Goal: Information Seeking & Learning: Learn about a topic

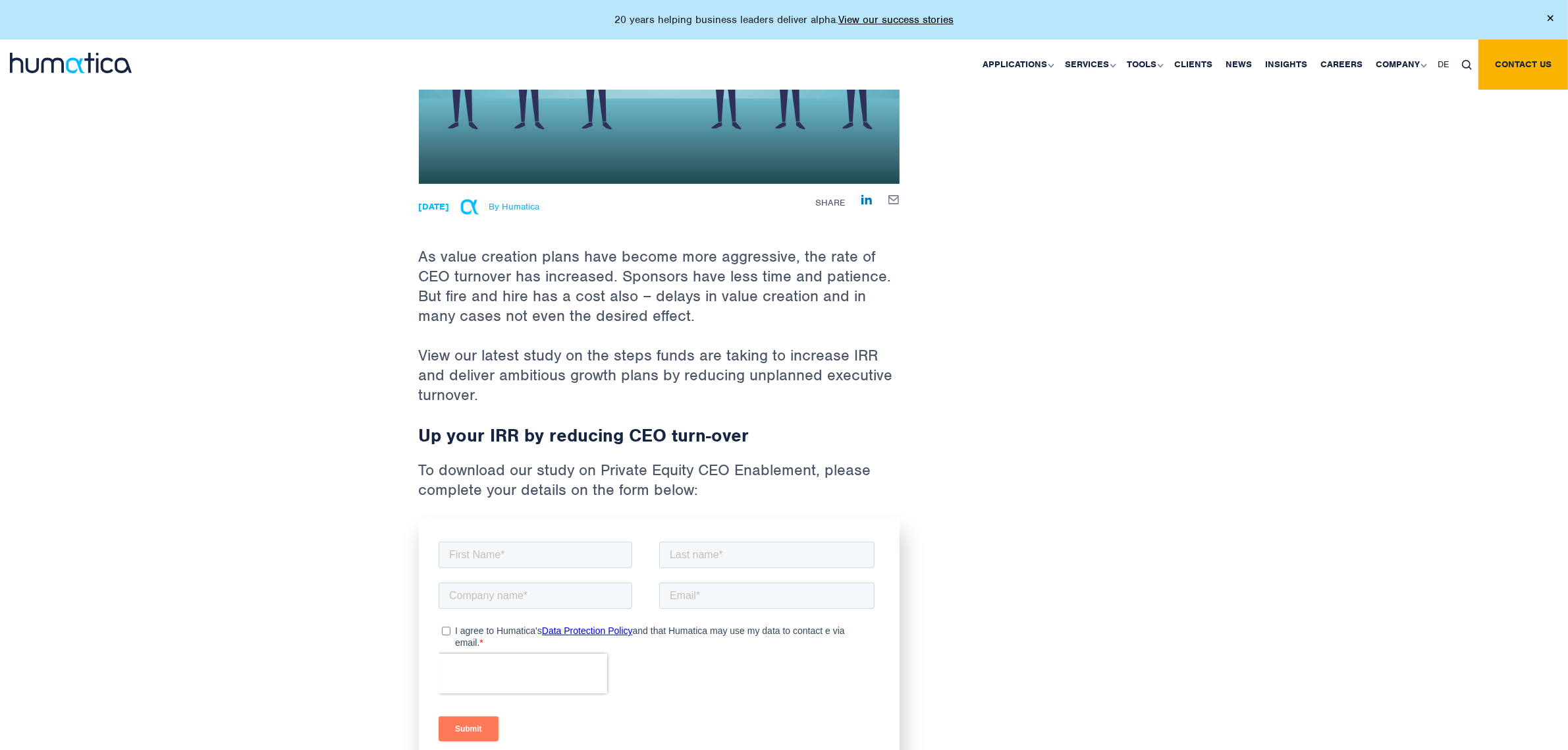
scroll to position [265, 0]
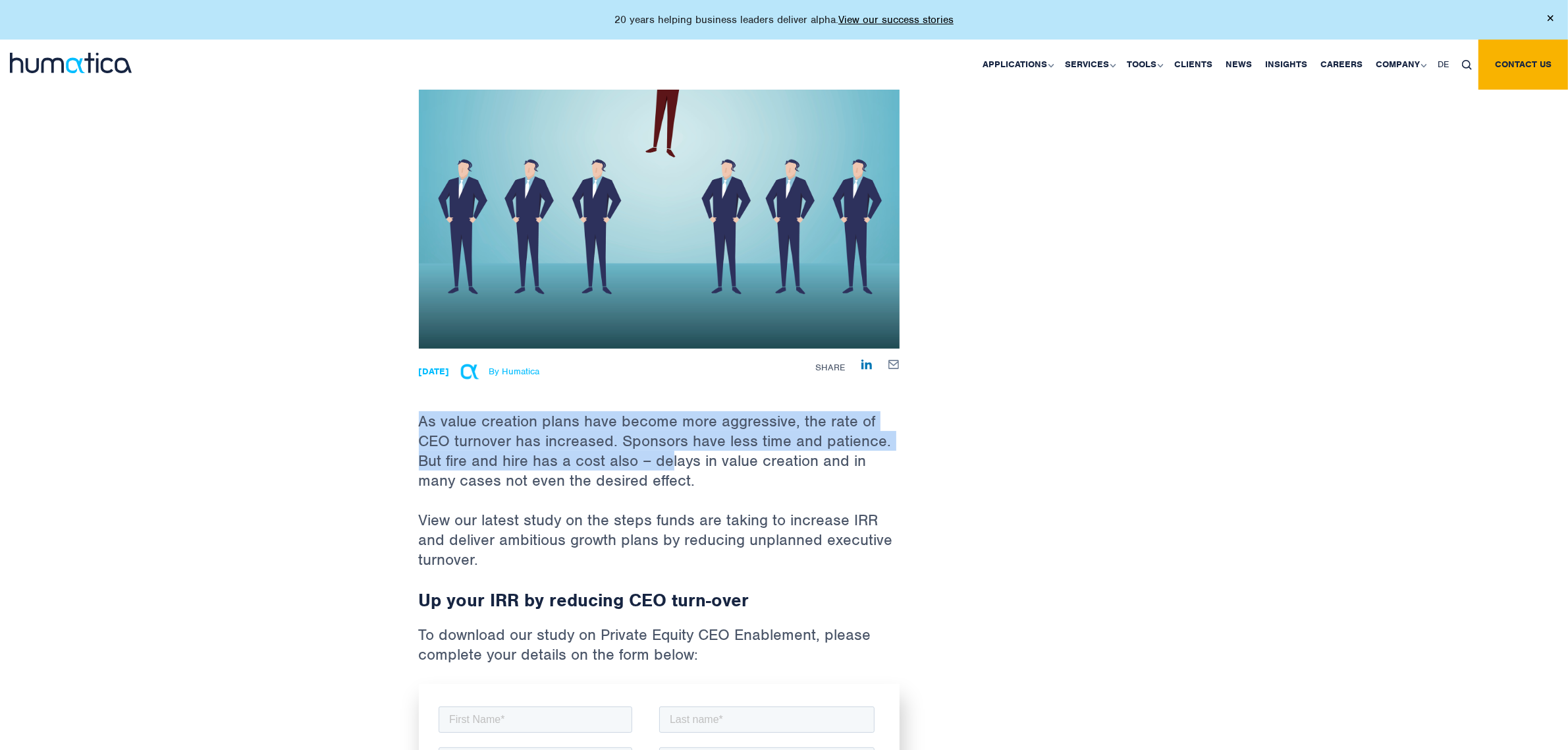
drag, startPoint x: 418, startPoint y: 425, endPoint x: 695, endPoint y: 468, distance: 280.3
click at [689, 468] on div "Back to Insights Developing your CEO, the next step for Private Equity 01 Jul, …" at bounding box center [784, 380] width 1568 height 1191
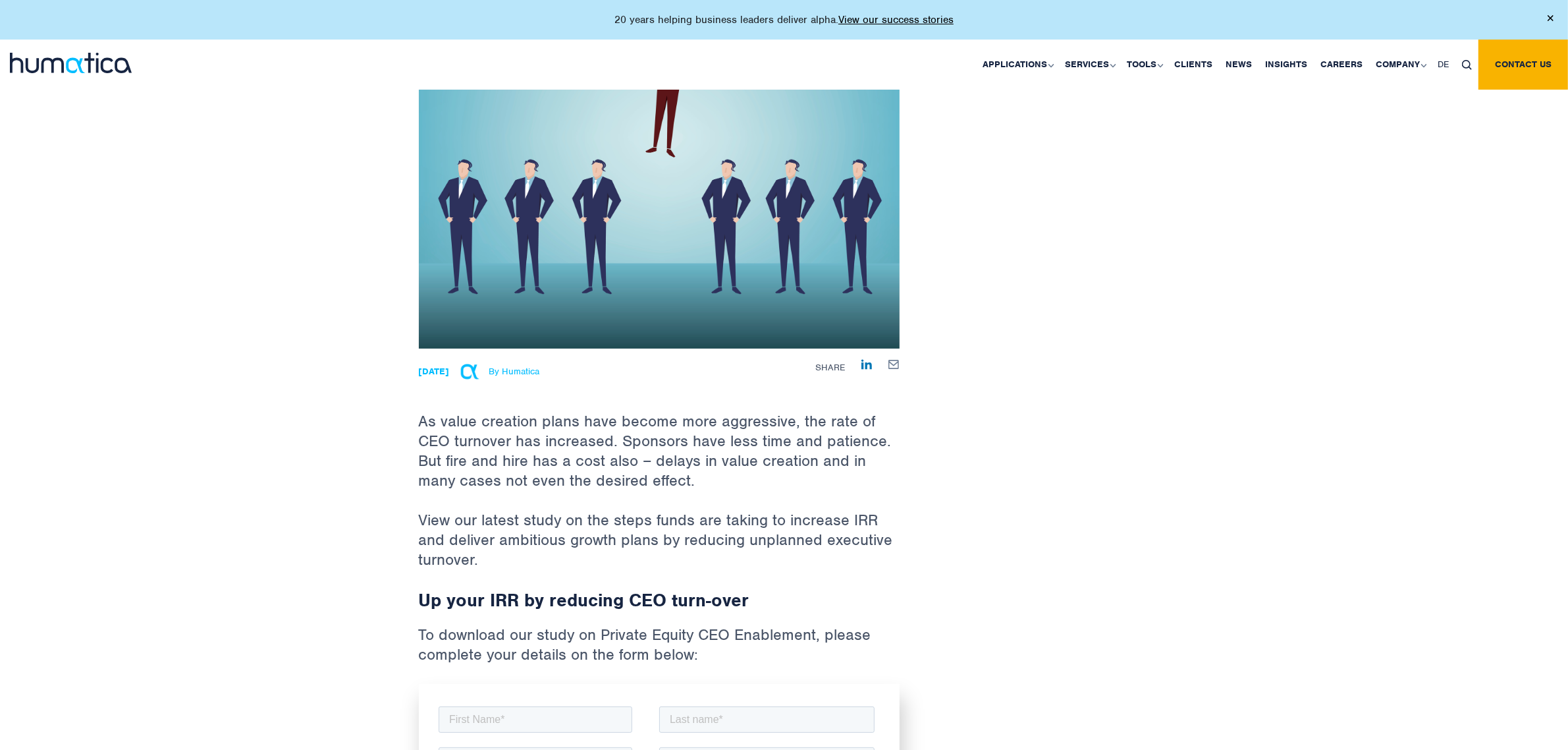
click at [705, 468] on p "As value creation plans have become more aggressive, the rate of CEO turnover h…" at bounding box center [659, 429] width 480 height 161
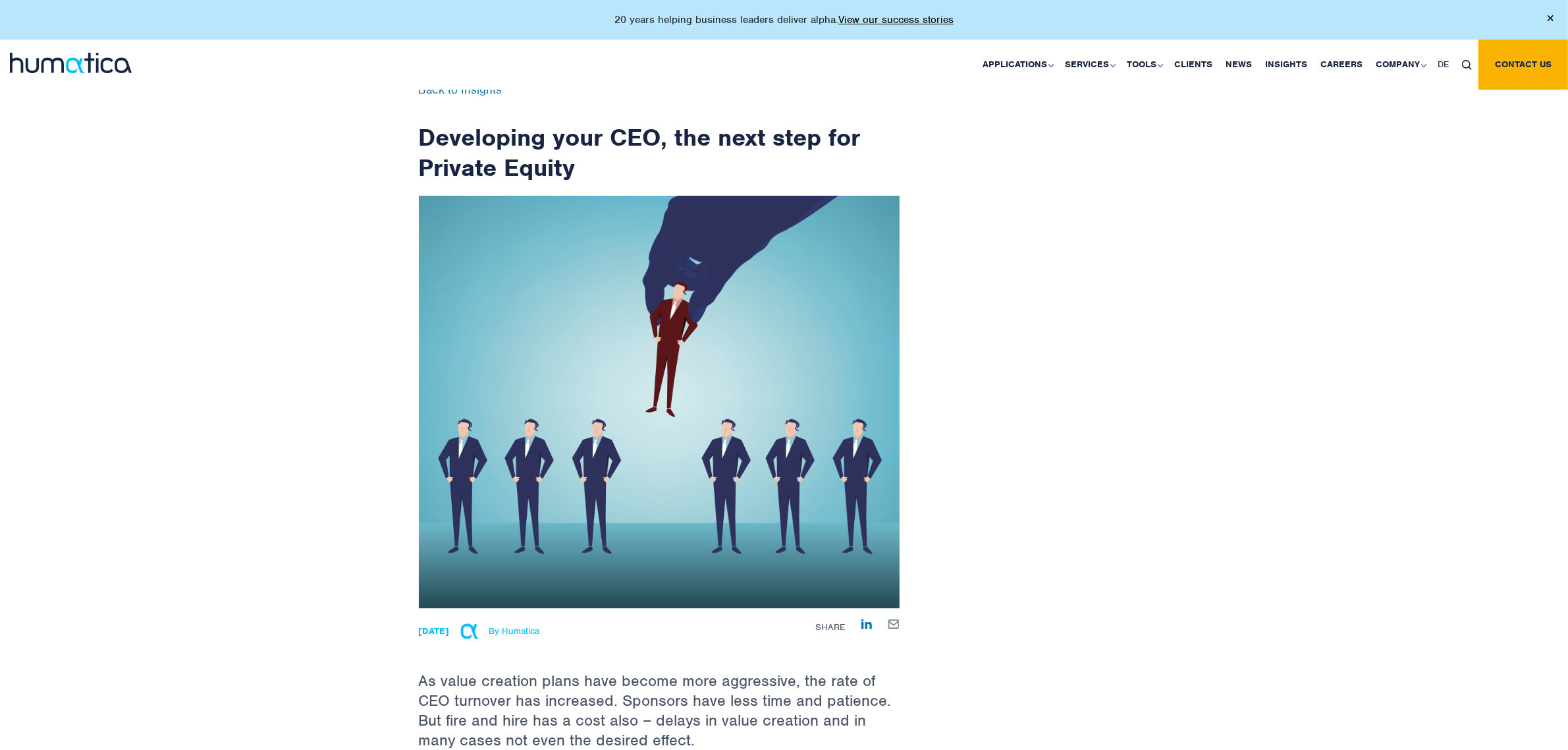
scroll to position [0, 0]
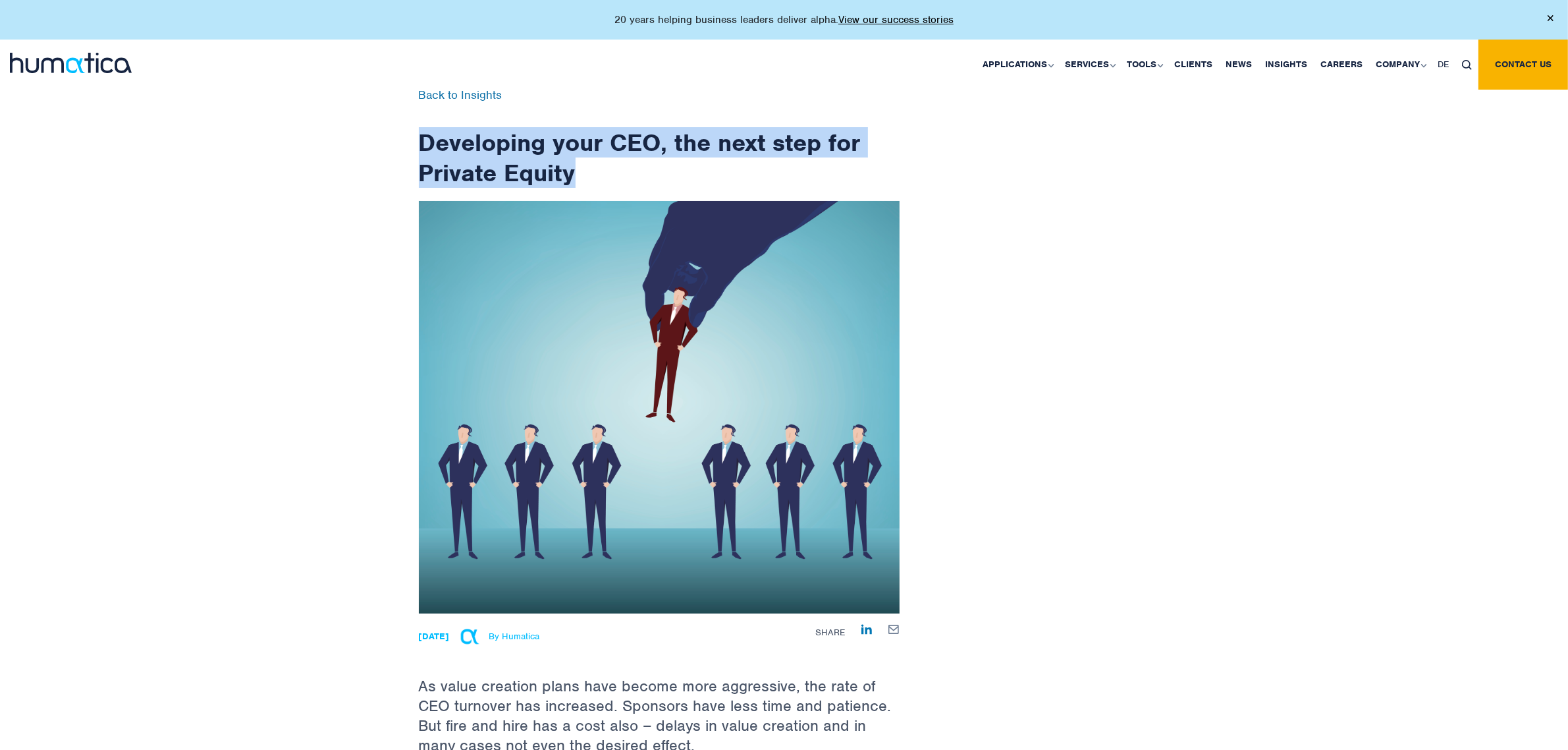
drag, startPoint x: 416, startPoint y: 136, endPoint x: 578, endPoint y: 176, distance: 166.9
click at [578, 176] on div "Back to Insights Developing your CEO, the next step for Private Equity 01 Jul, …" at bounding box center [659, 645] width 501 height 1112
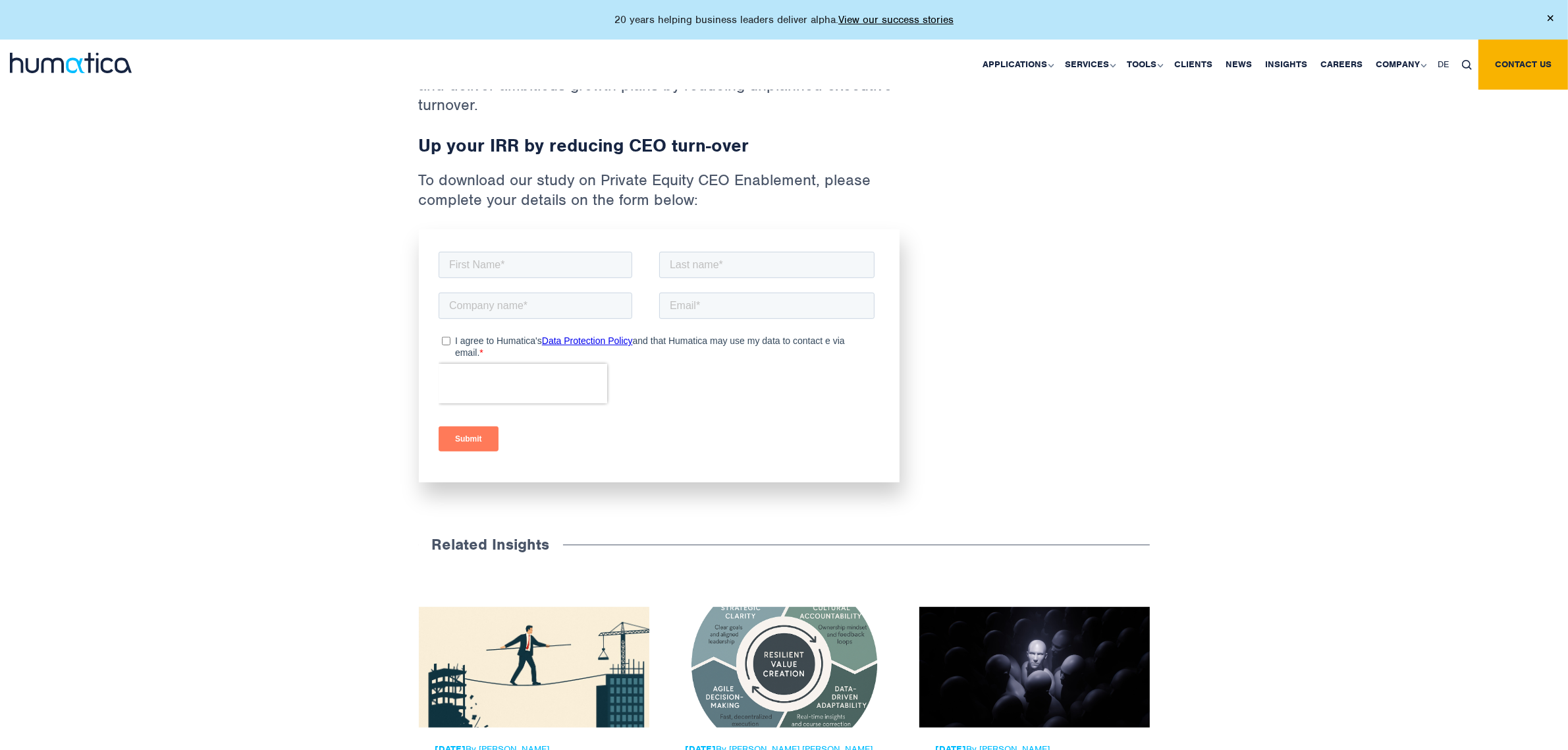
scroll to position [577, 0]
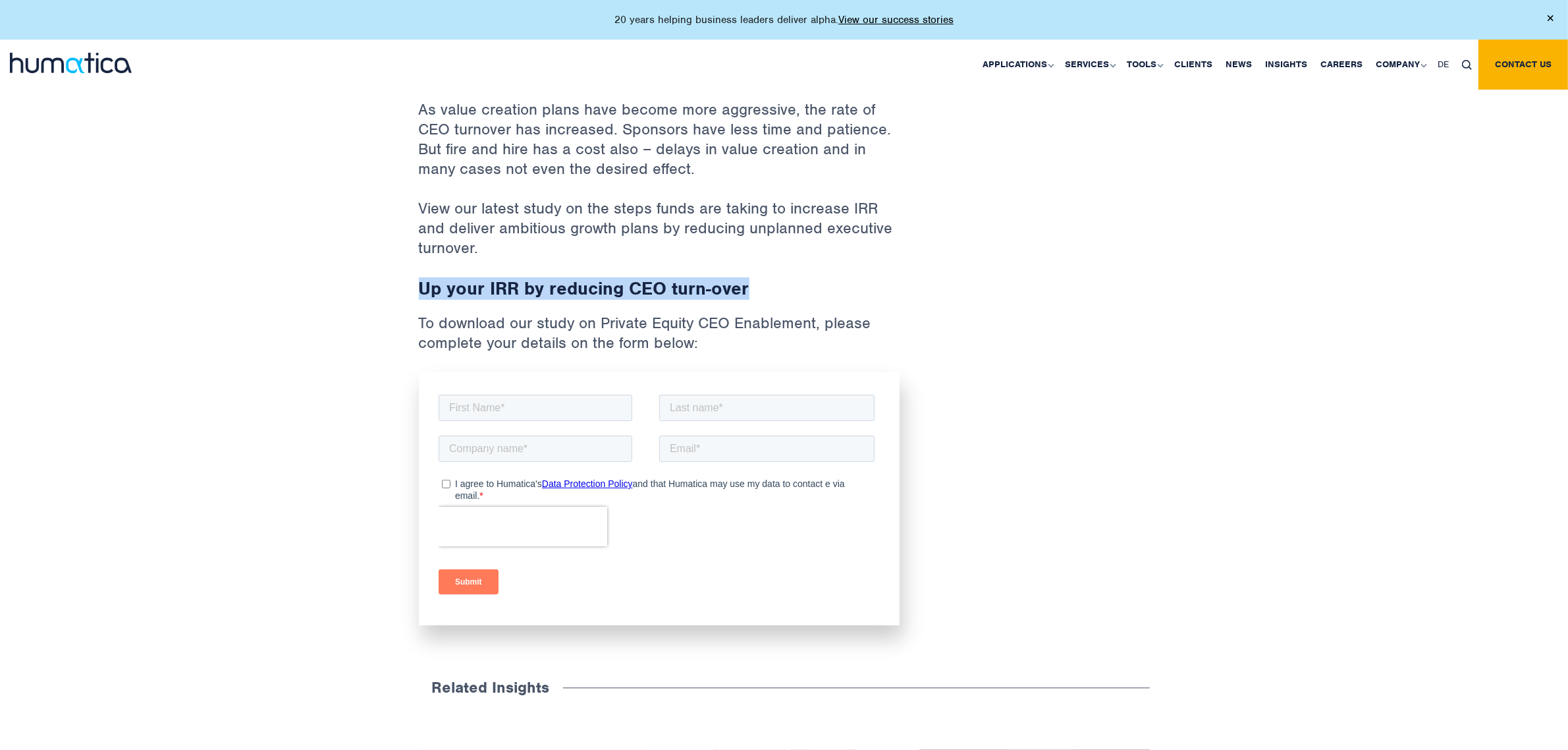
drag, startPoint x: 419, startPoint y: 289, endPoint x: 755, endPoint y: 280, distance: 336.1
click at [755, 280] on h2 "Up your IRR by reducing CEO turn-over" at bounding box center [659, 288] width 480 height 22
click at [758, 280] on h2 "Up your IRR by reducing CEO turn-over" at bounding box center [659, 288] width 480 height 22
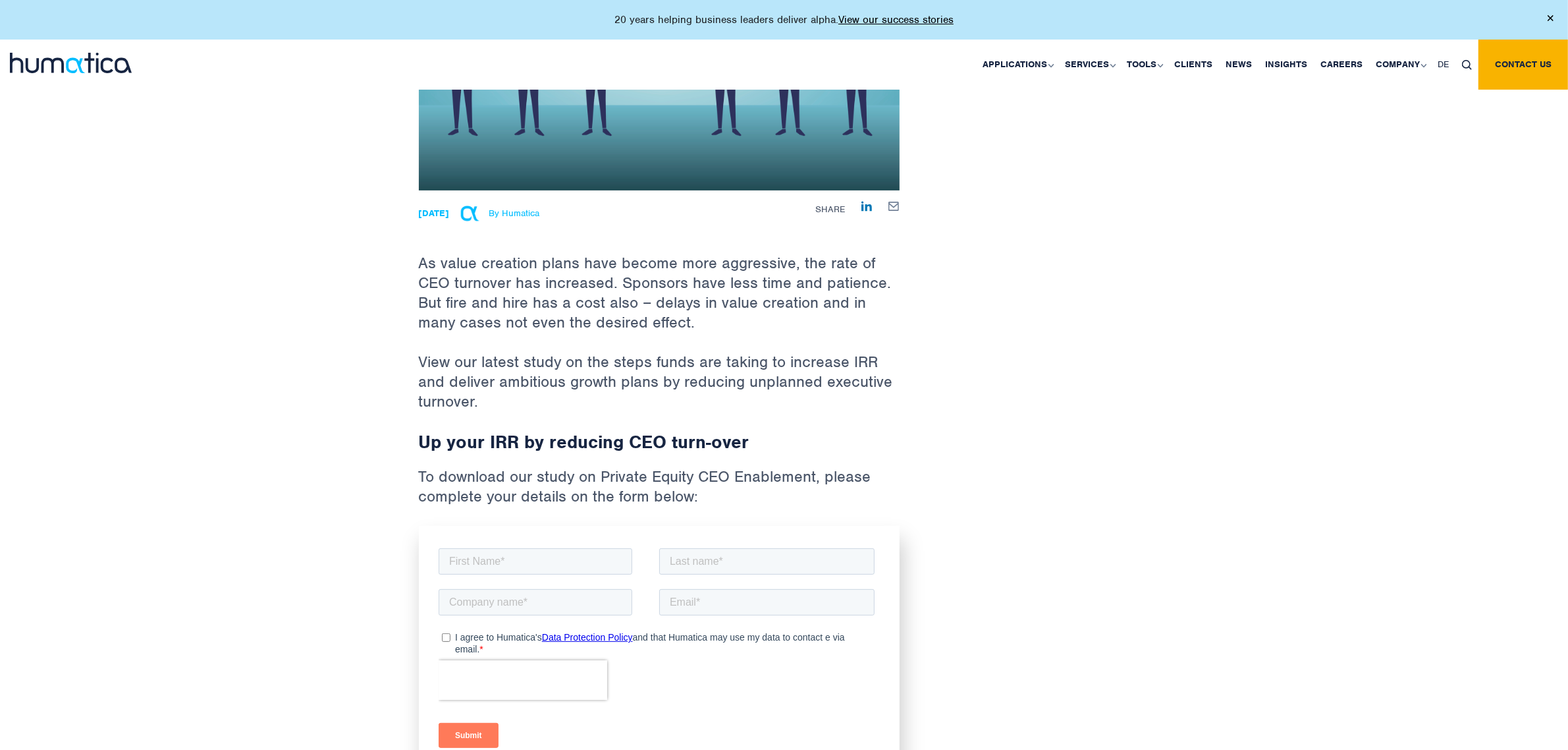
scroll to position [412, 0]
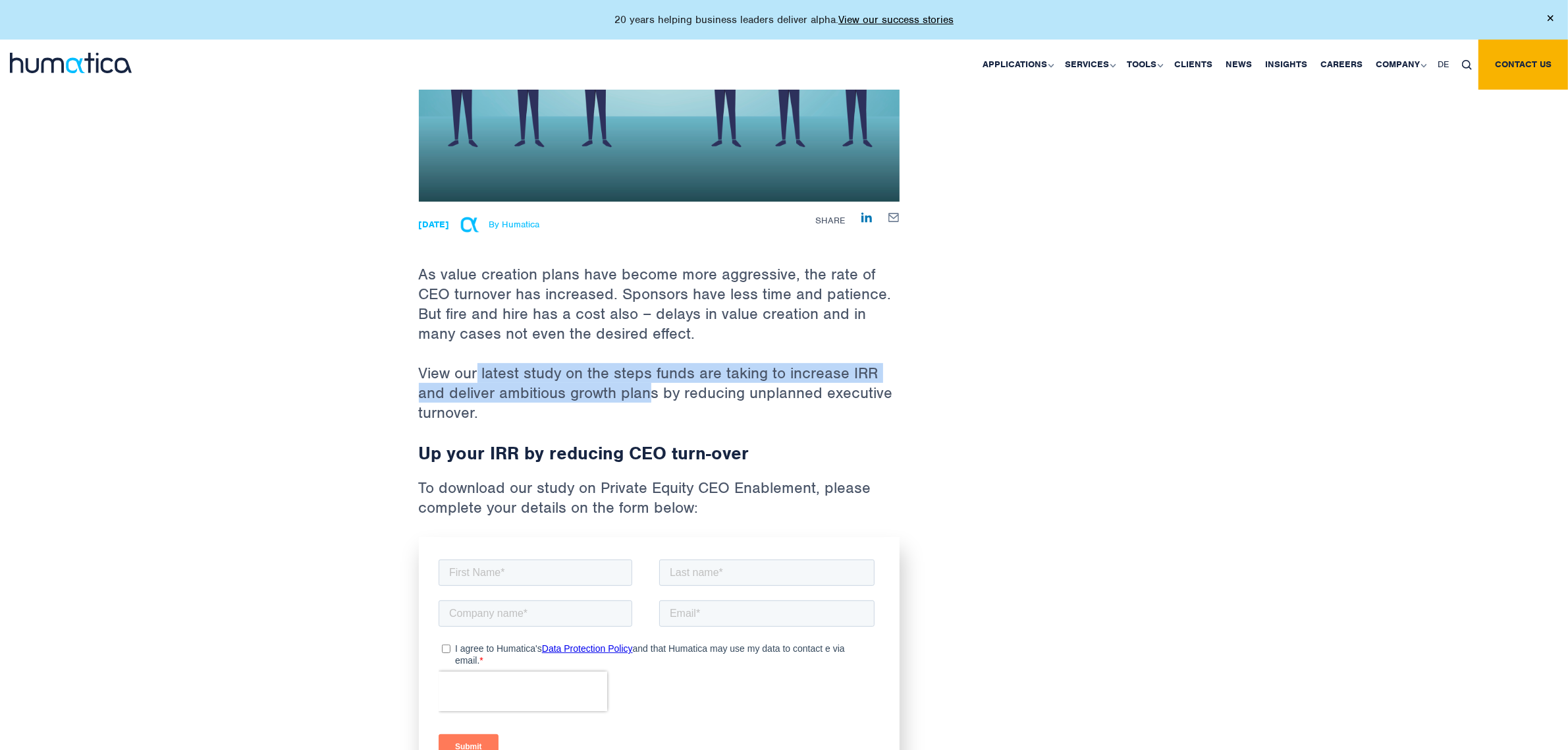
drag, startPoint x: 639, startPoint y: 393, endPoint x: 478, endPoint y: 363, distance: 163.8
click at [478, 363] on p "View our latest study on the steps funds are taking to increase IRR and deliver…" at bounding box center [659, 402] width 480 height 79
click at [479, 363] on p "View our latest study on the steps funds are taking to increase IRR and deliver…" at bounding box center [659, 402] width 480 height 79
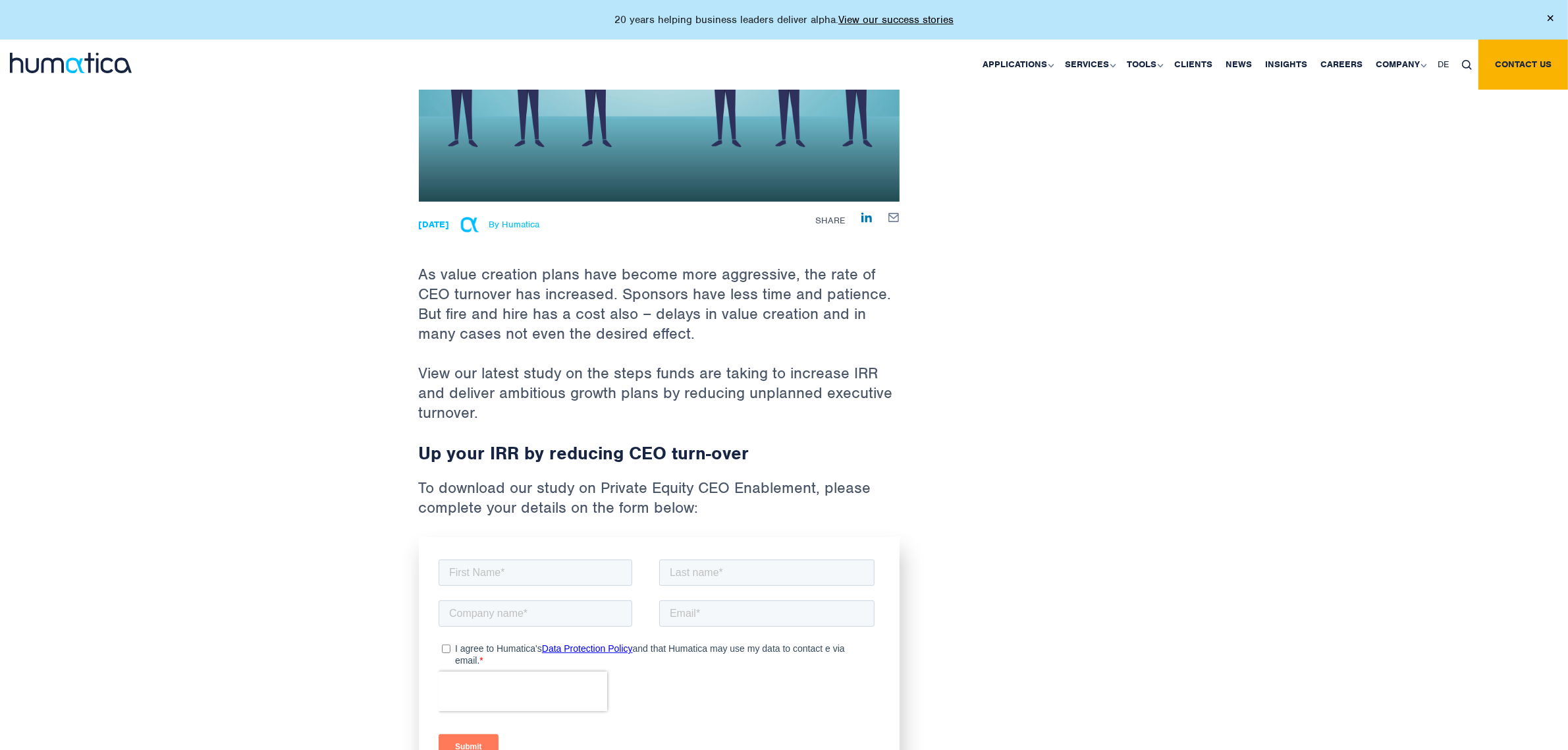
click at [478, 354] on p "As value creation plans have become more aggressive, the rate of CEO turnover h…" at bounding box center [659, 282] width 480 height 161
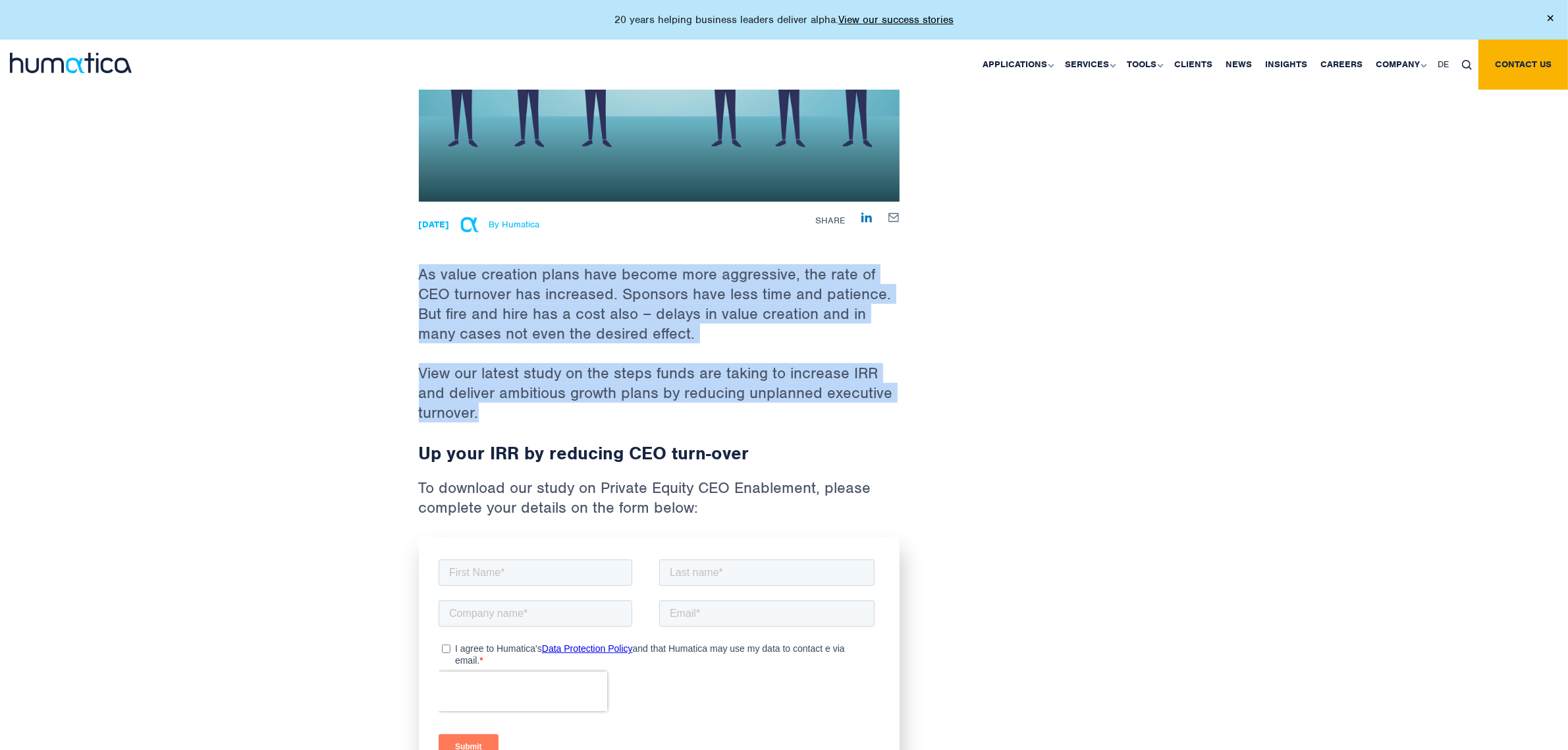
drag, startPoint x: 417, startPoint y: 244, endPoint x: 693, endPoint y: 413, distance: 323.6
click at [687, 412] on div "Back to Insights Developing your CEO, the next step for Private Equity 01 Jul, …" at bounding box center [659, 233] width 501 height 1112
click at [695, 413] on p "View our latest study on the steps funds are taking to increase IRR and deliver…" at bounding box center [659, 402] width 480 height 79
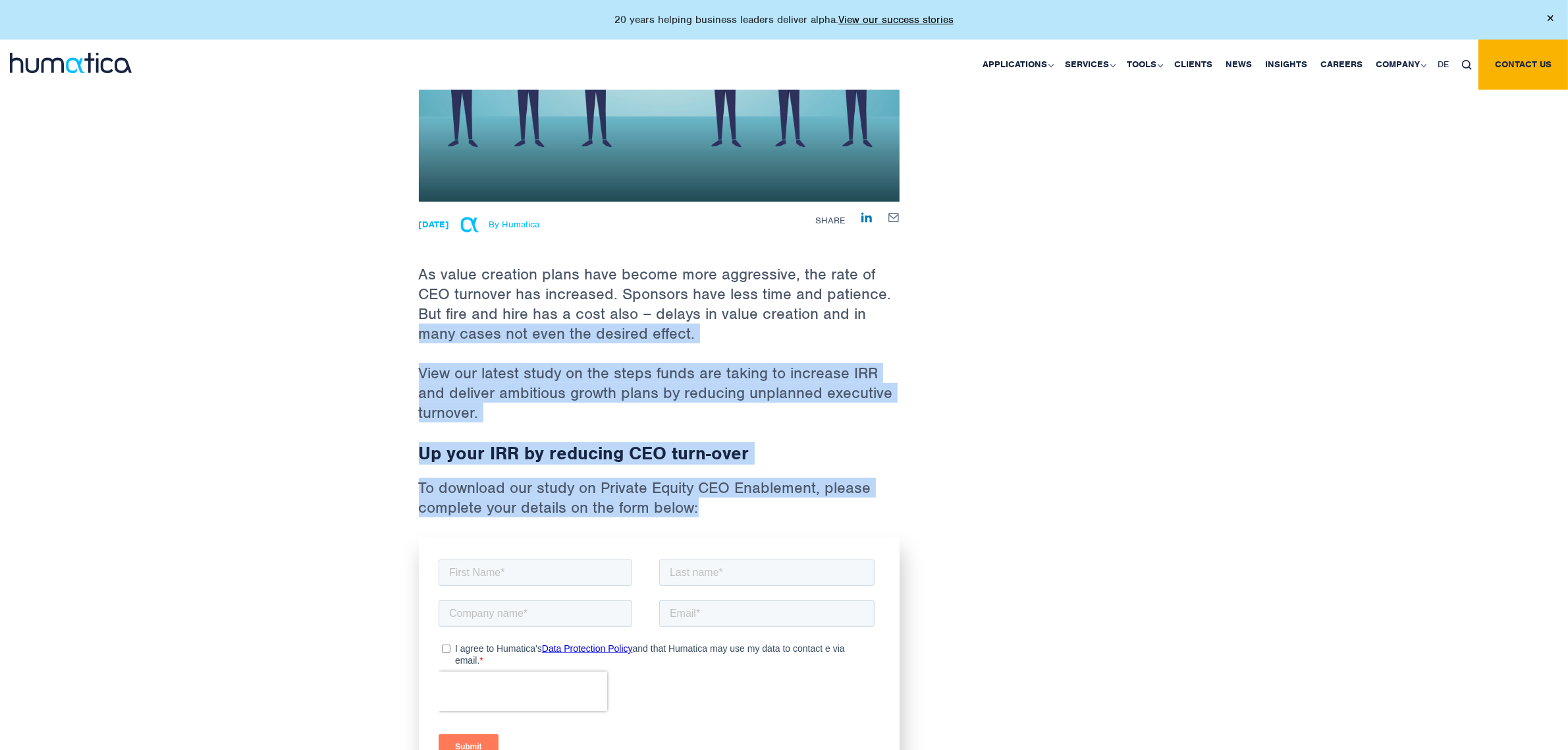
drag, startPoint x: 791, startPoint y: 511, endPoint x: 413, endPoint y: 341, distance: 414.5
click at [413, 343] on div "Back to Insights Developing your CEO, the next step for Private Equity 01 Jul, …" at bounding box center [659, 233] width 501 height 1112
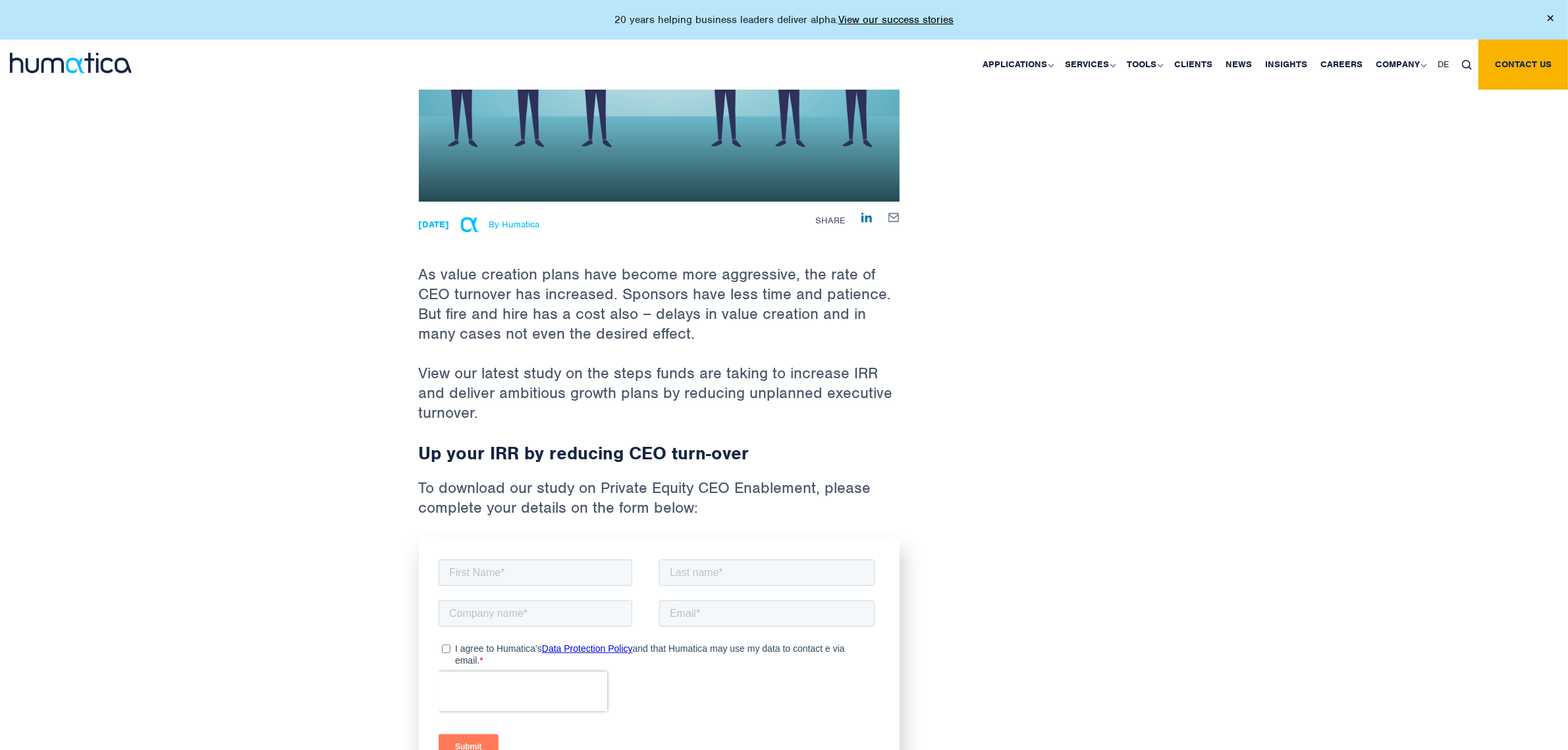
click at [427, 320] on p "As value creation plans have become more aggressive, the rate of CEO turnover h…" at bounding box center [659, 282] width 480 height 161
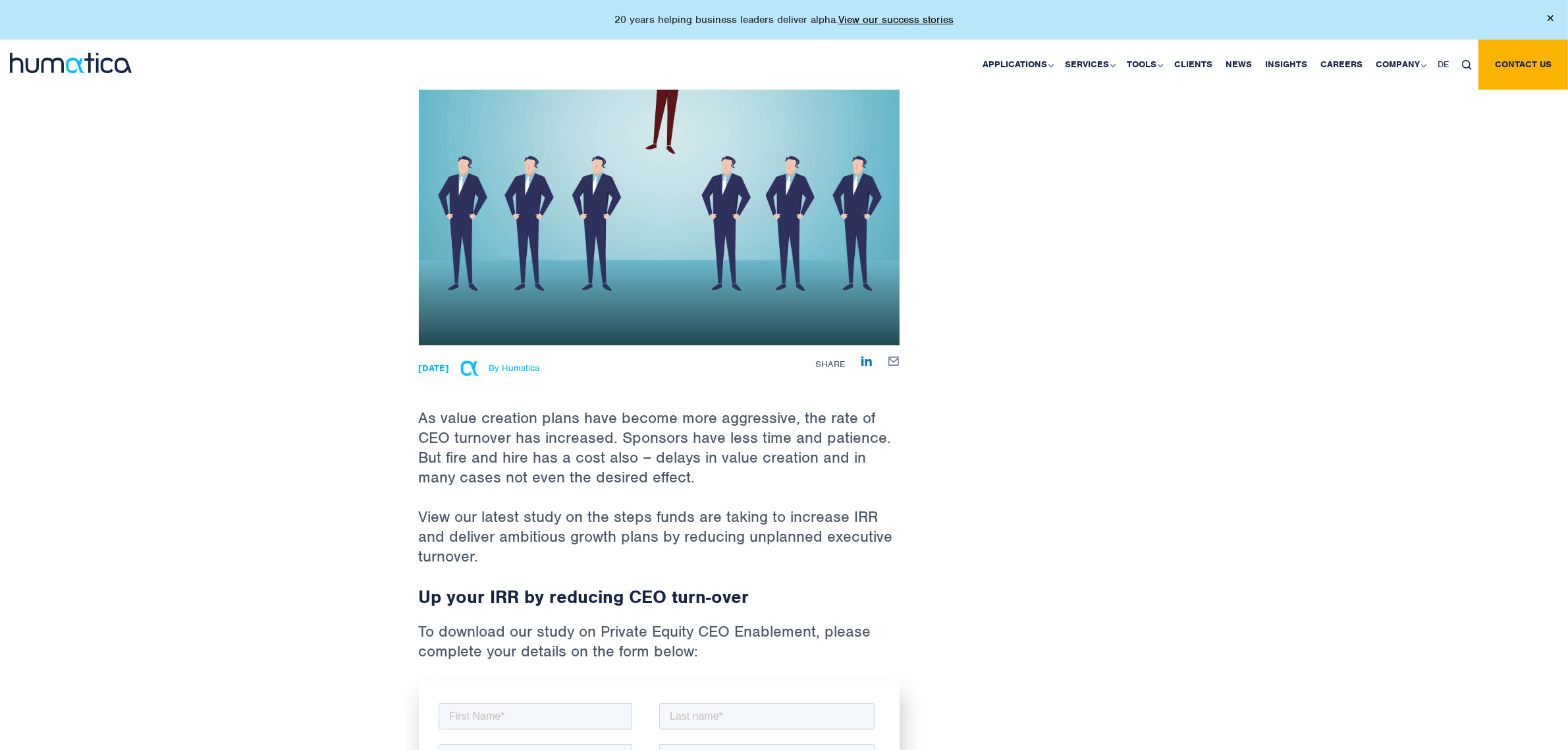
scroll to position [0, 0]
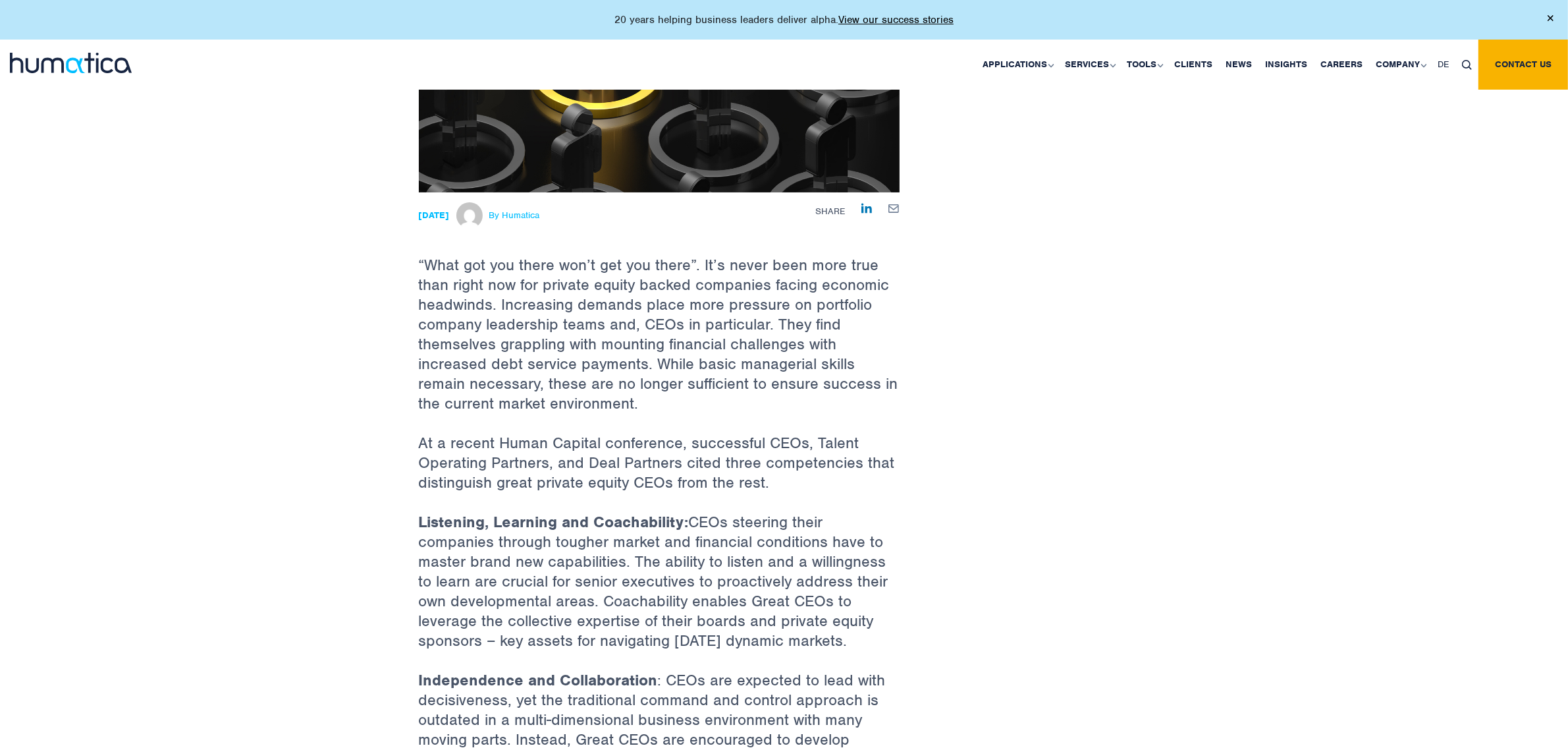
scroll to position [247, 0]
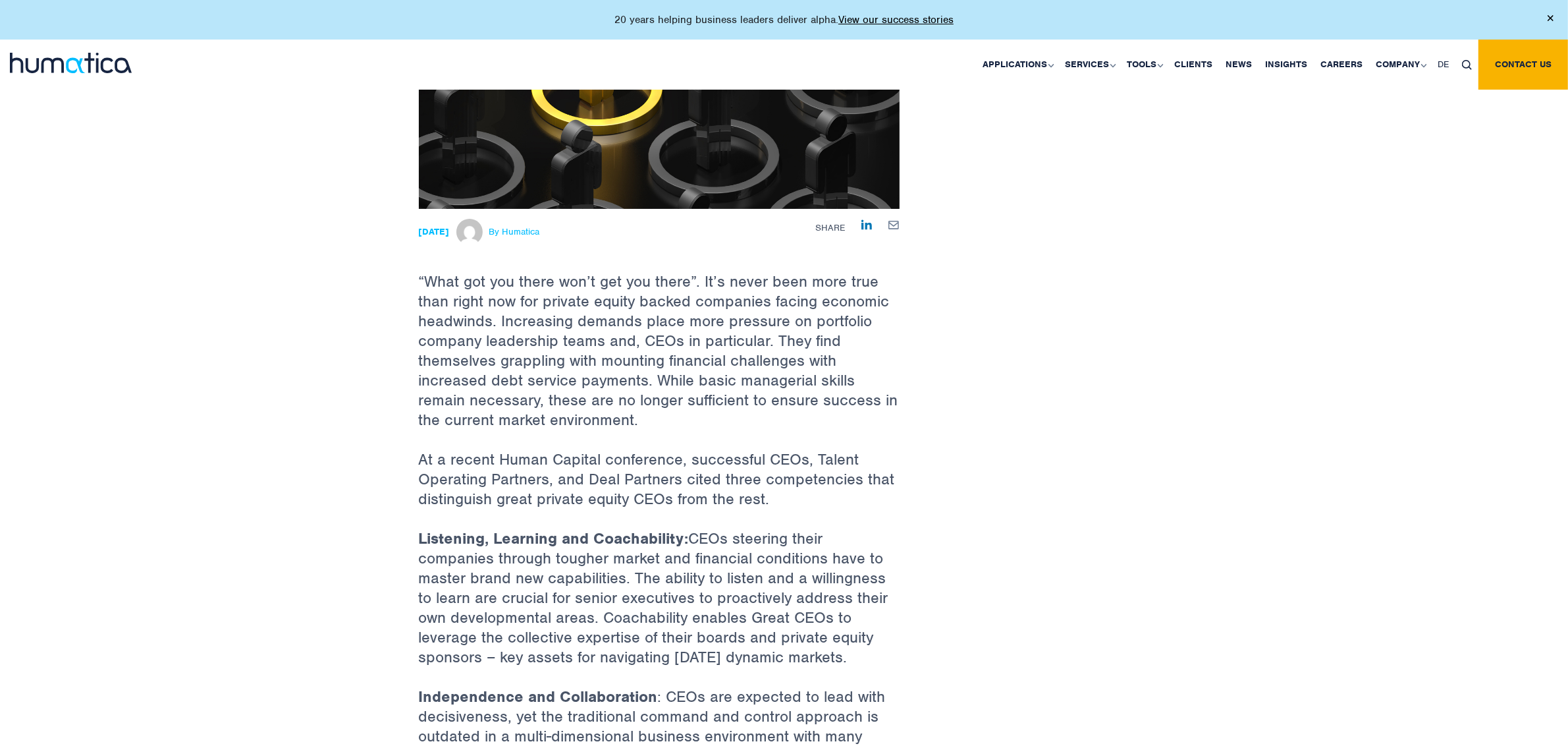
click at [1315, 472] on div "Back to Insights What makes a great private equity CEO 18 Jan, 2024 By Humatica…" at bounding box center [784, 570] width 1568 height 1536
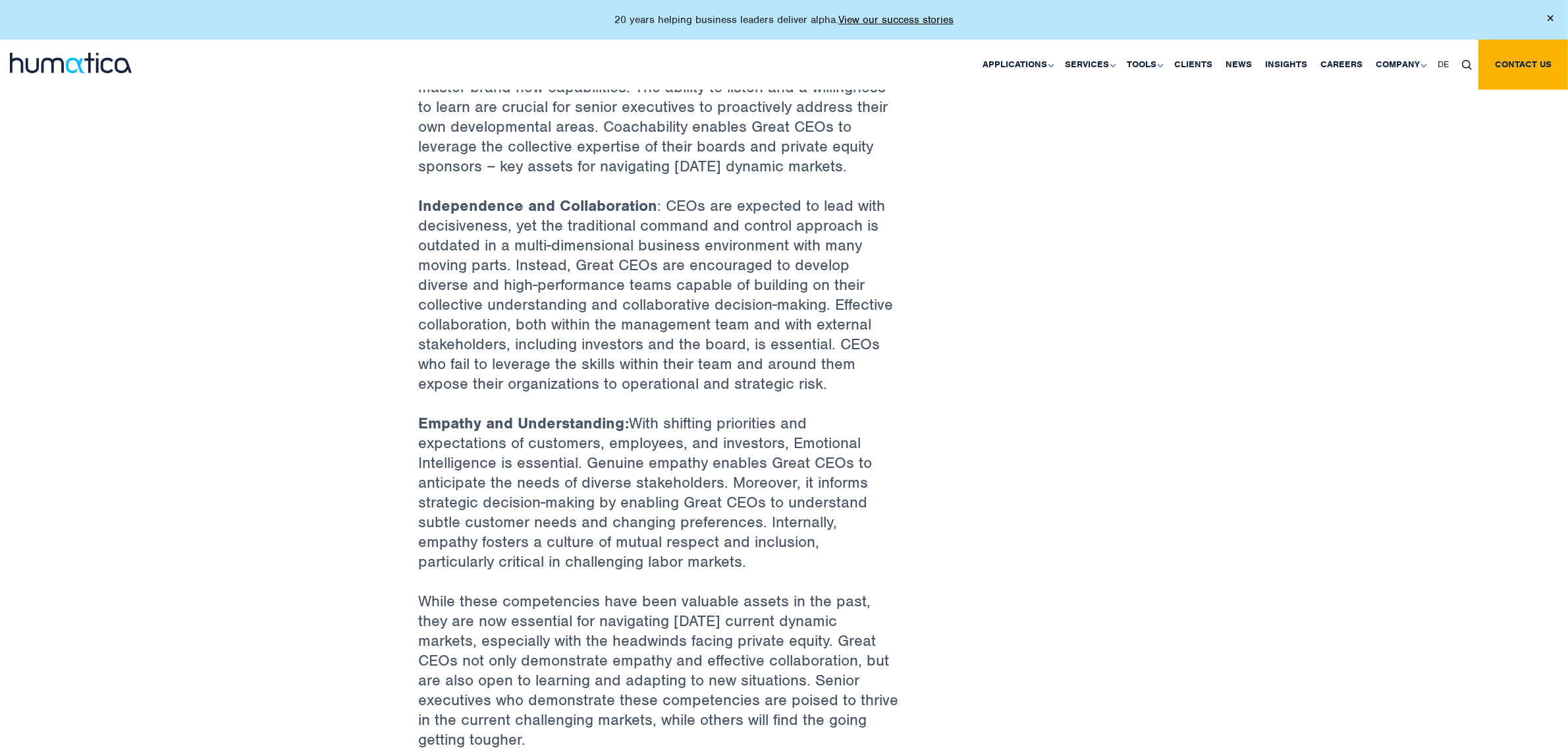
scroll to position [739, 0]
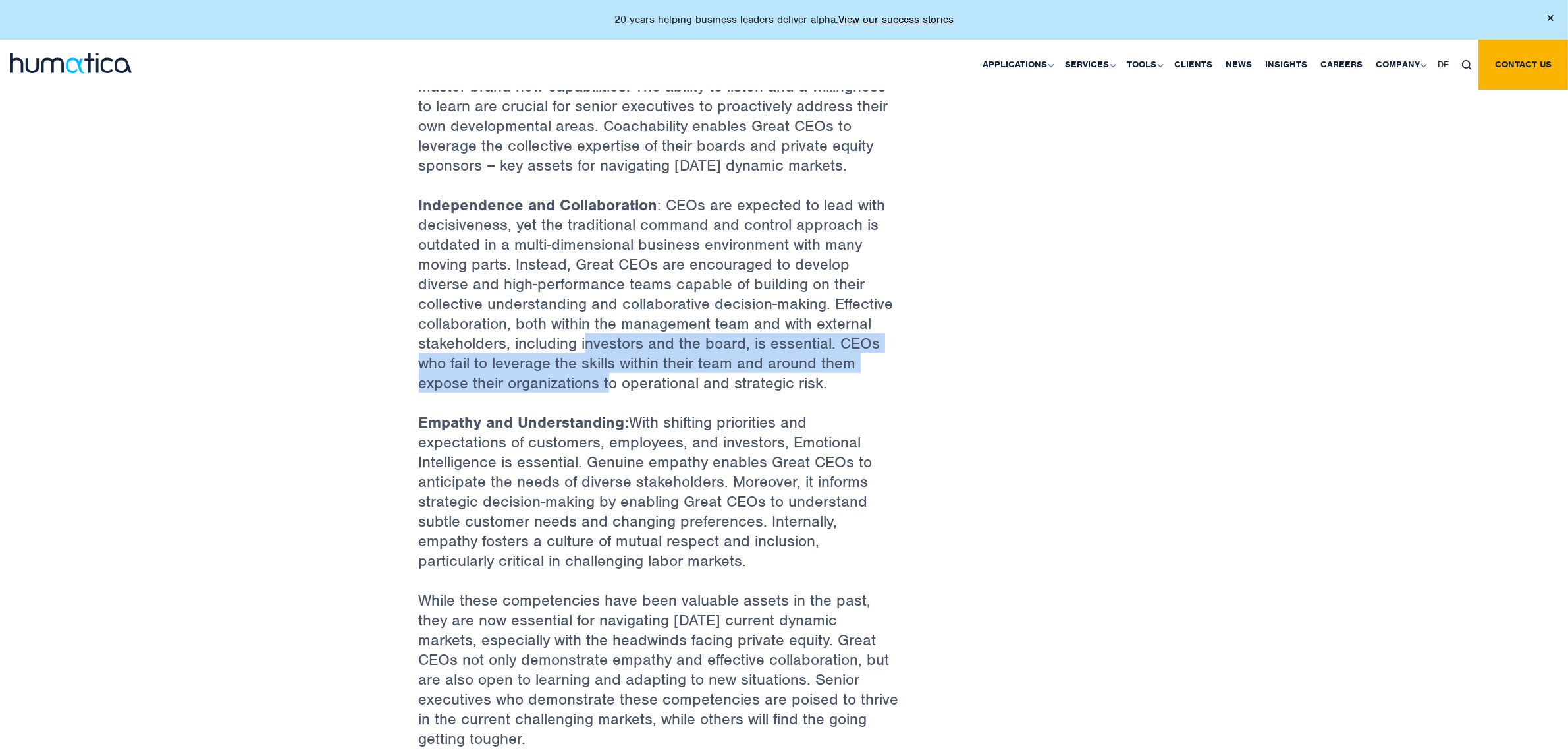
drag, startPoint x: 595, startPoint y: 357, endPoint x: 616, endPoint y: 386, distance: 35.8
click at [613, 383] on p "Independence and Collaboration : CEOs are expected to lead with decisiveness, y…" at bounding box center [659, 304] width 480 height 217
click at [617, 389] on p "Independence and Collaboration : CEOs are expected to lead with decisiveness, y…" at bounding box center [659, 304] width 480 height 217
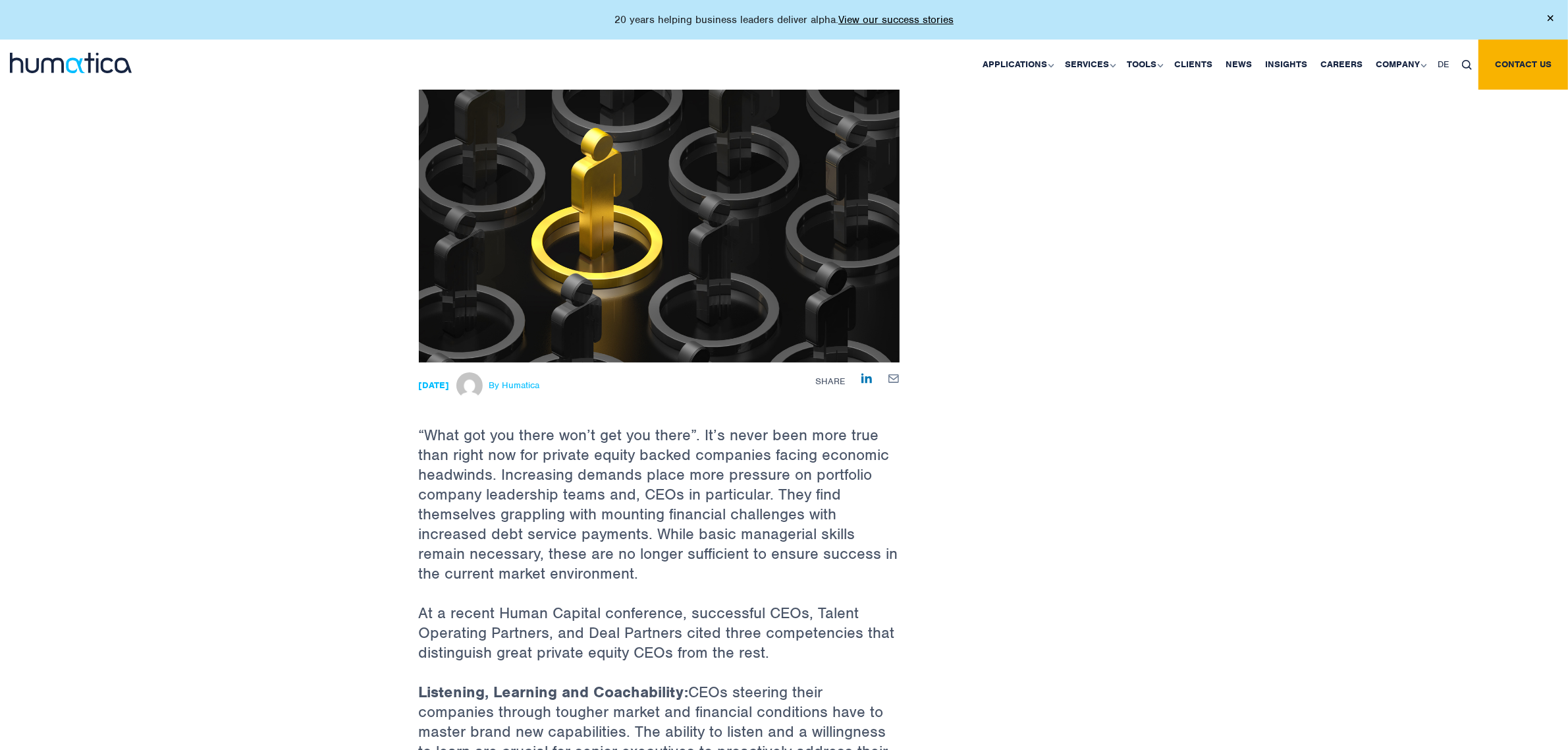
scroll to position [0, 0]
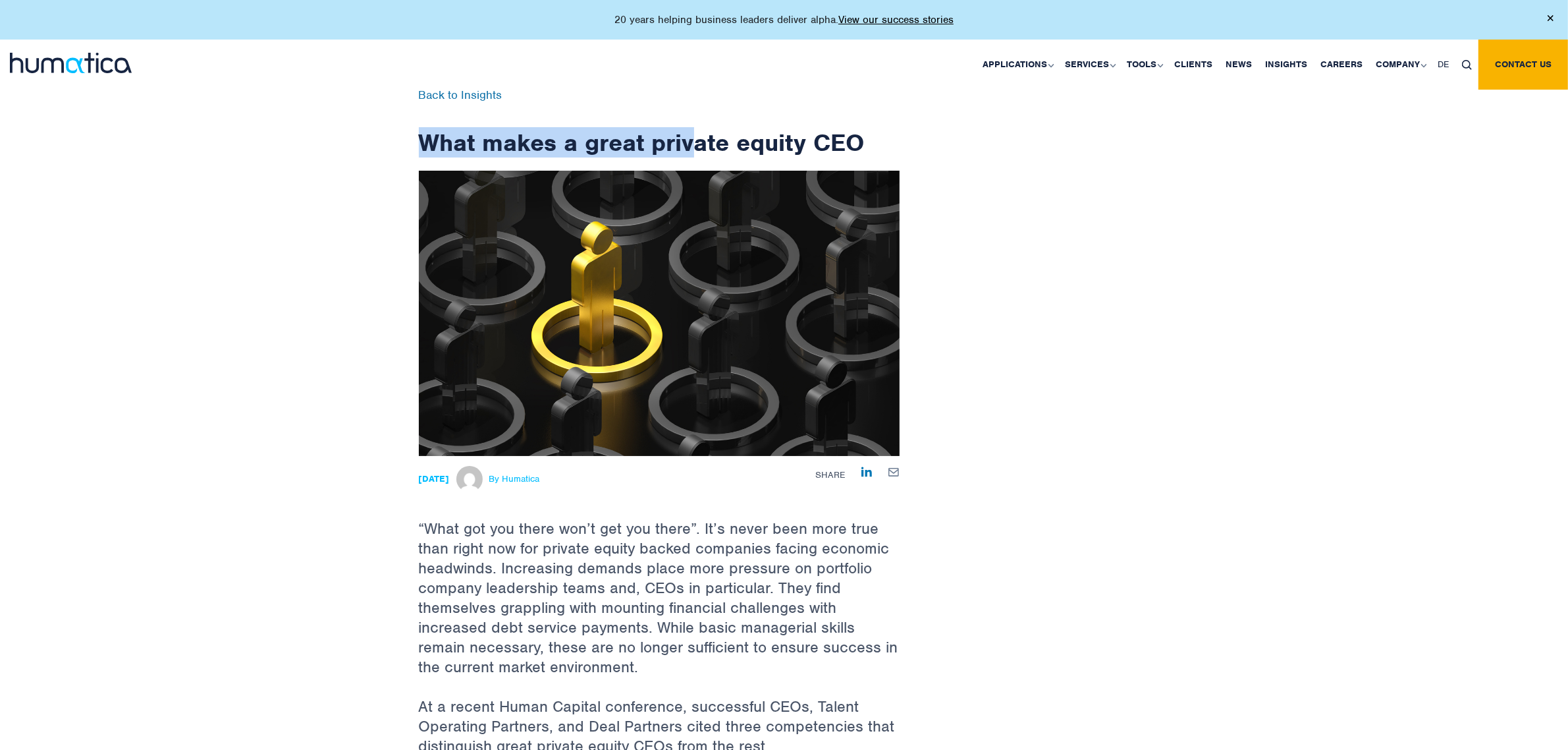
drag, startPoint x: 431, startPoint y: 133, endPoint x: 725, endPoint y: 135, distance: 294.0
click at [755, 143] on h1 "What makes a great private equity CEO" at bounding box center [659, 123] width 480 height 68
drag, startPoint x: 433, startPoint y: 140, endPoint x: 472, endPoint y: 140, distance: 39.0
click at [472, 140] on h1 "What makes a great private equity CEO" at bounding box center [659, 123] width 480 height 68
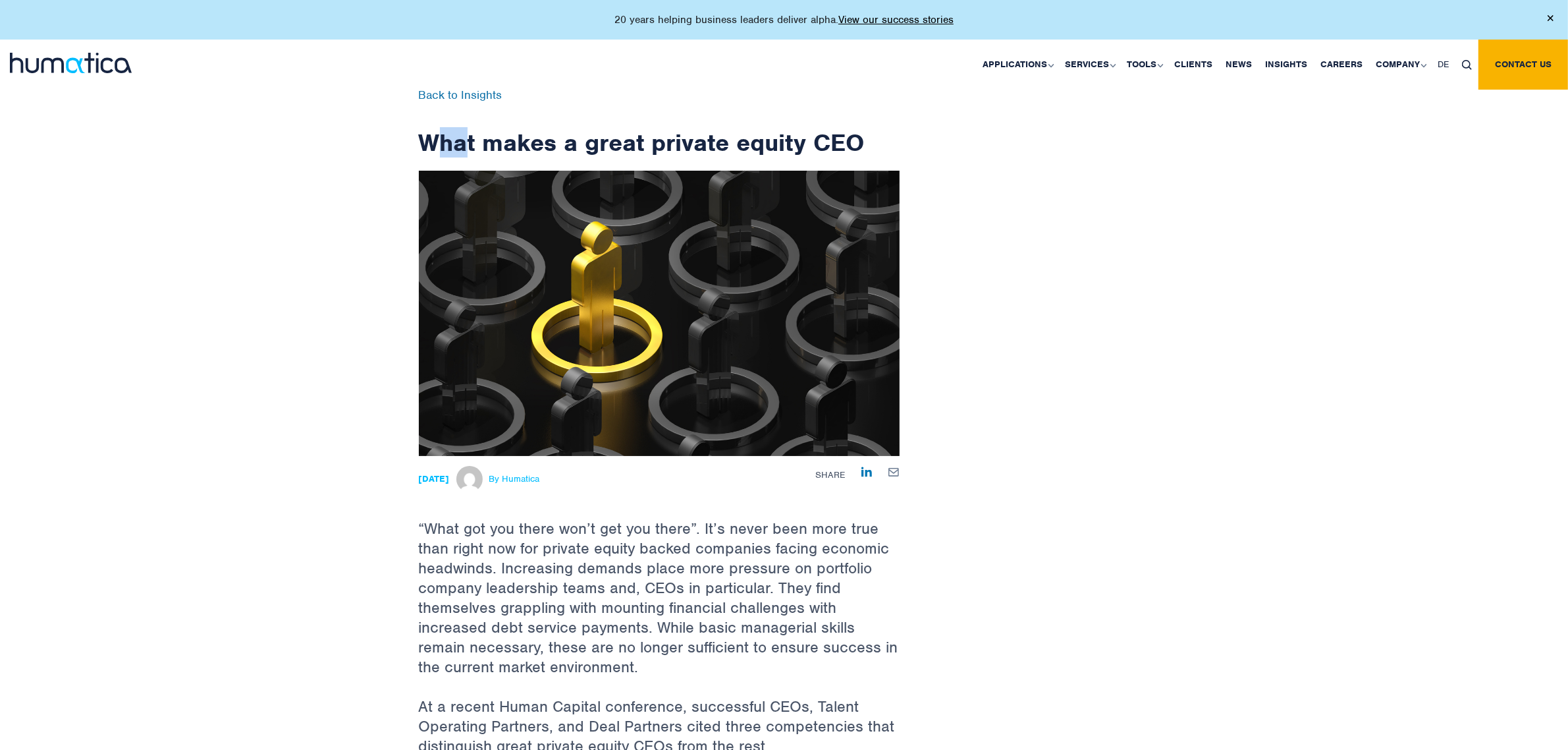
click at [472, 140] on h1 "What makes a great private equity CEO" at bounding box center [659, 123] width 480 height 68
drag, startPoint x: 467, startPoint y: 142, endPoint x: 442, endPoint y: 140, distance: 25.1
click at [442, 140] on h1 "What makes a great private equity CEO" at bounding box center [659, 123] width 480 height 68
click at [441, 140] on h1 "What makes a great private equity CEO" at bounding box center [659, 123] width 480 height 68
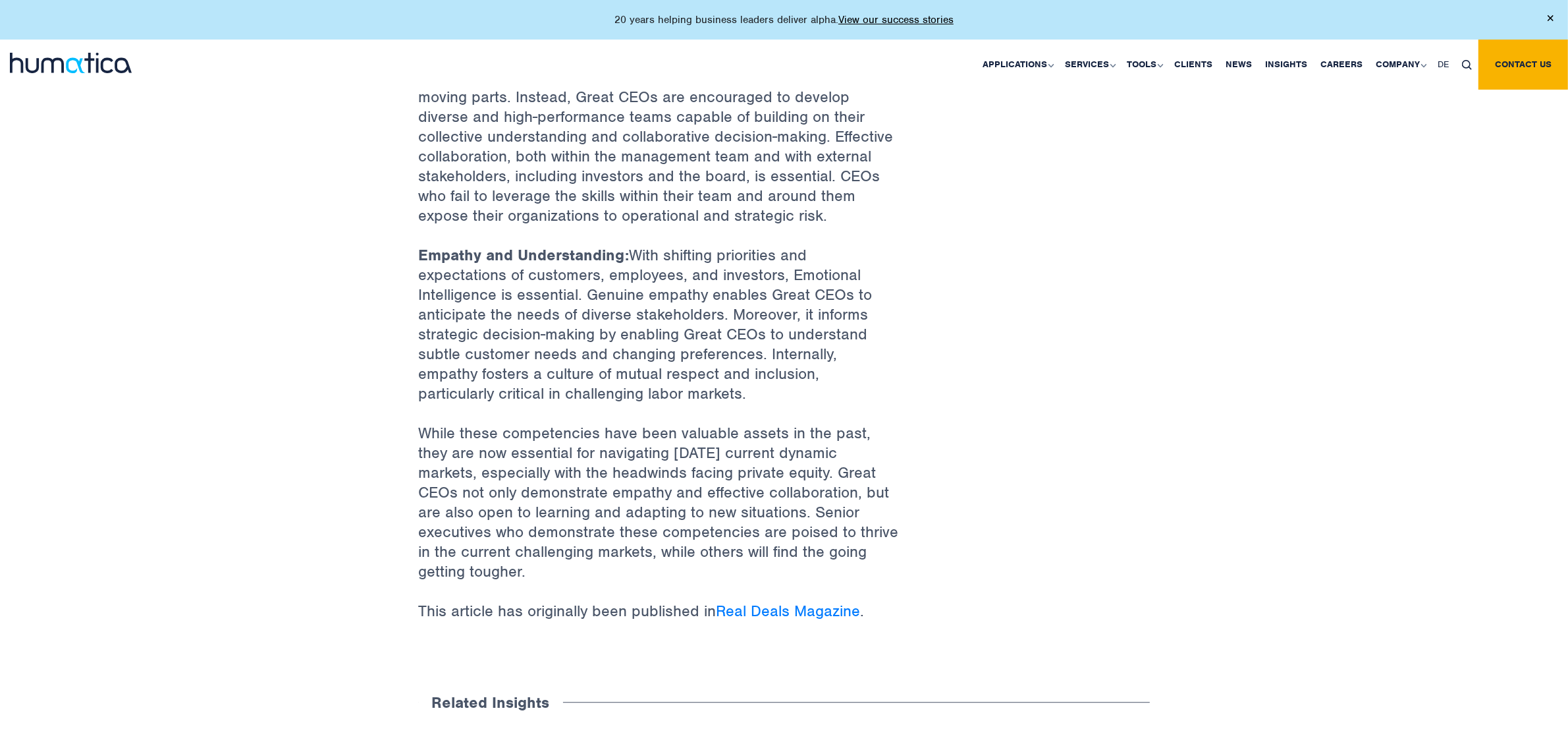
scroll to position [824, 0]
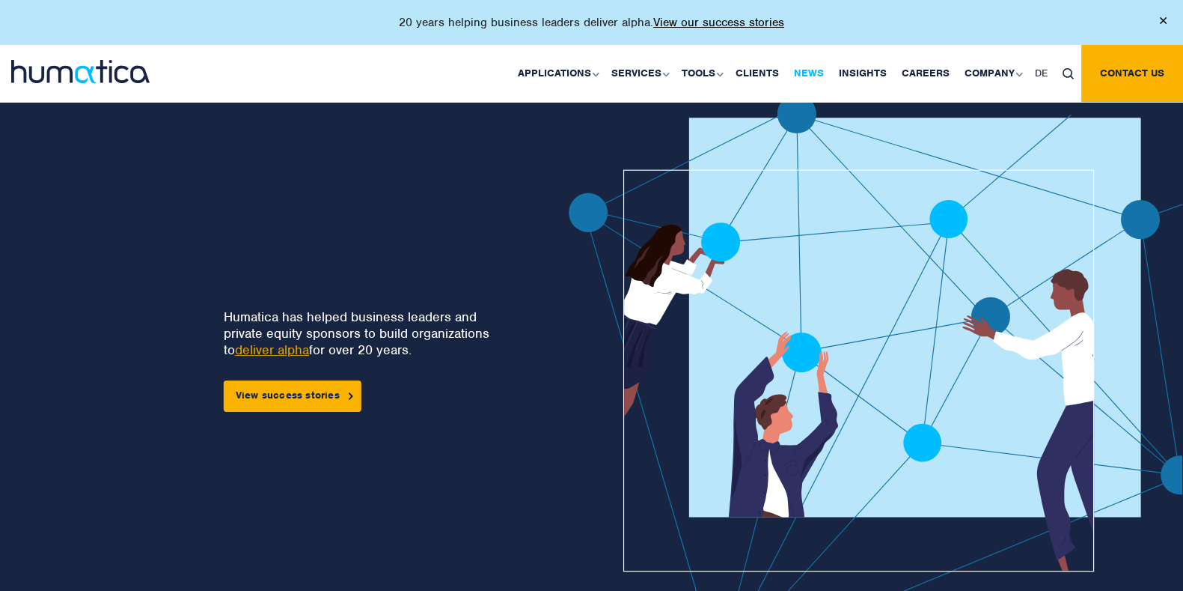
click at [828, 71] on link "News" at bounding box center [809, 73] width 45 height 57
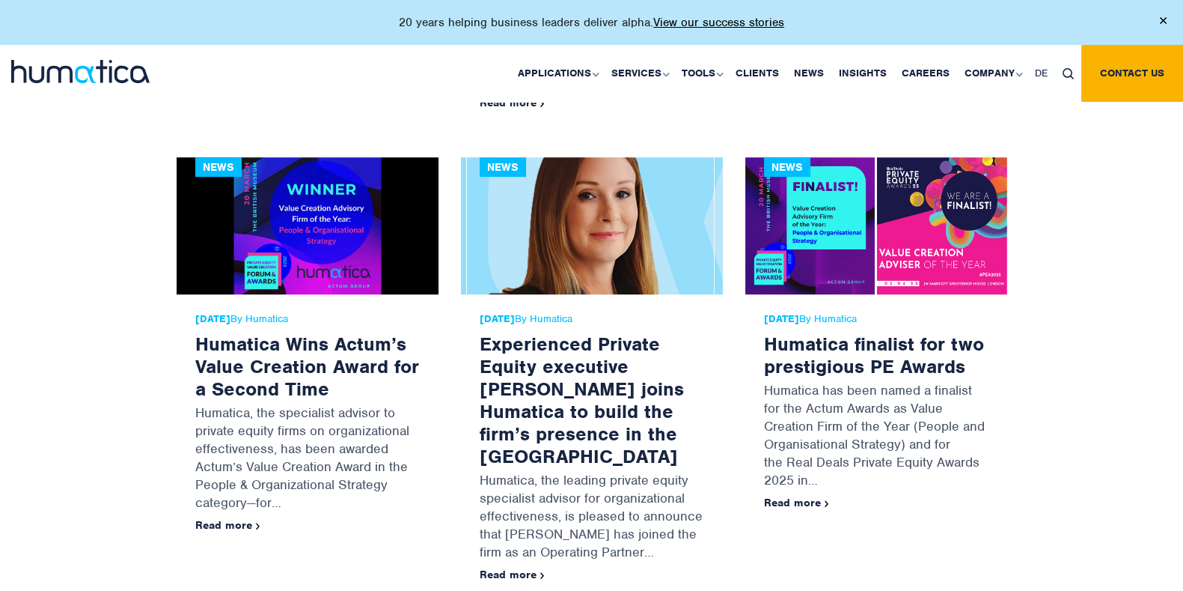
scroll to position [1304, 0]
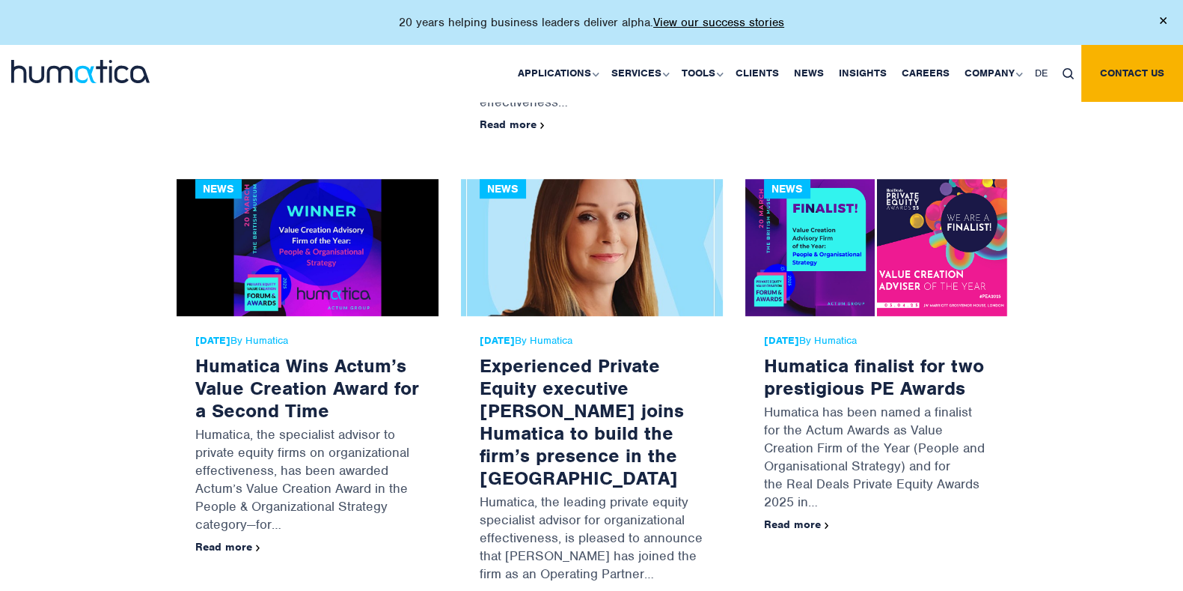
scroll to position [1304, 0]
